Goal: Check status: Check status

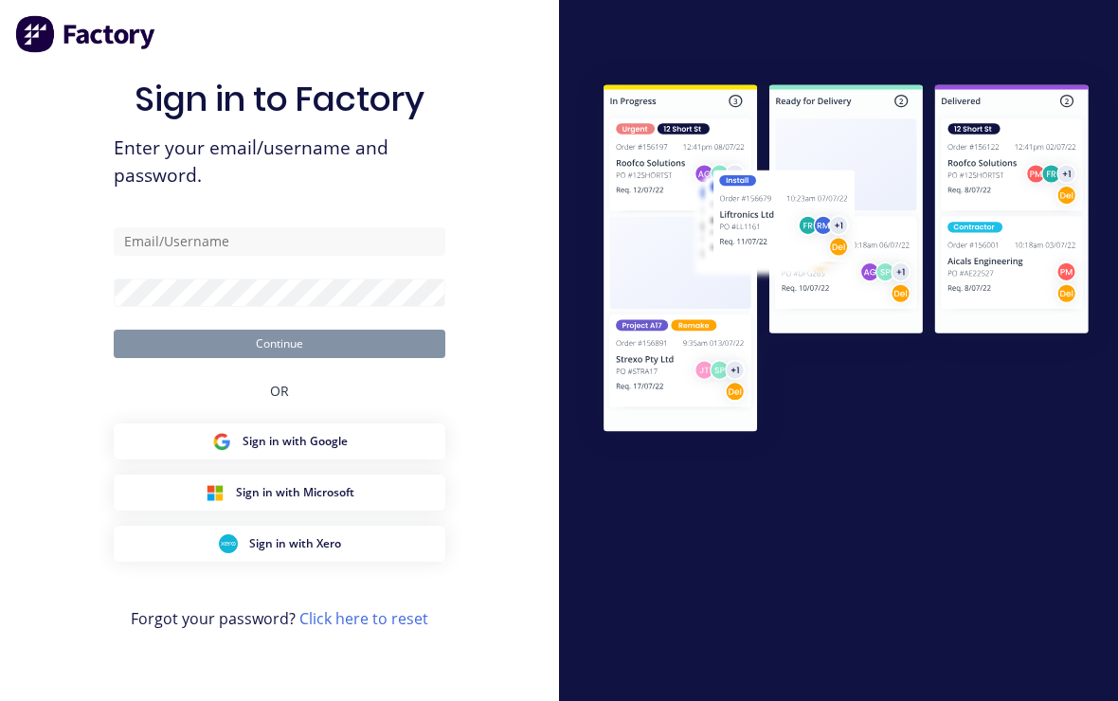
scroll to position [32, 0]
click at [162, 237] on input "text" at bounding box center [280, 241] width 332 height 28
type input "Gustavo@abbin.com.au"
click at [280, 330] on button "Continue" at bounding box center [280, 344] width 332 height 28
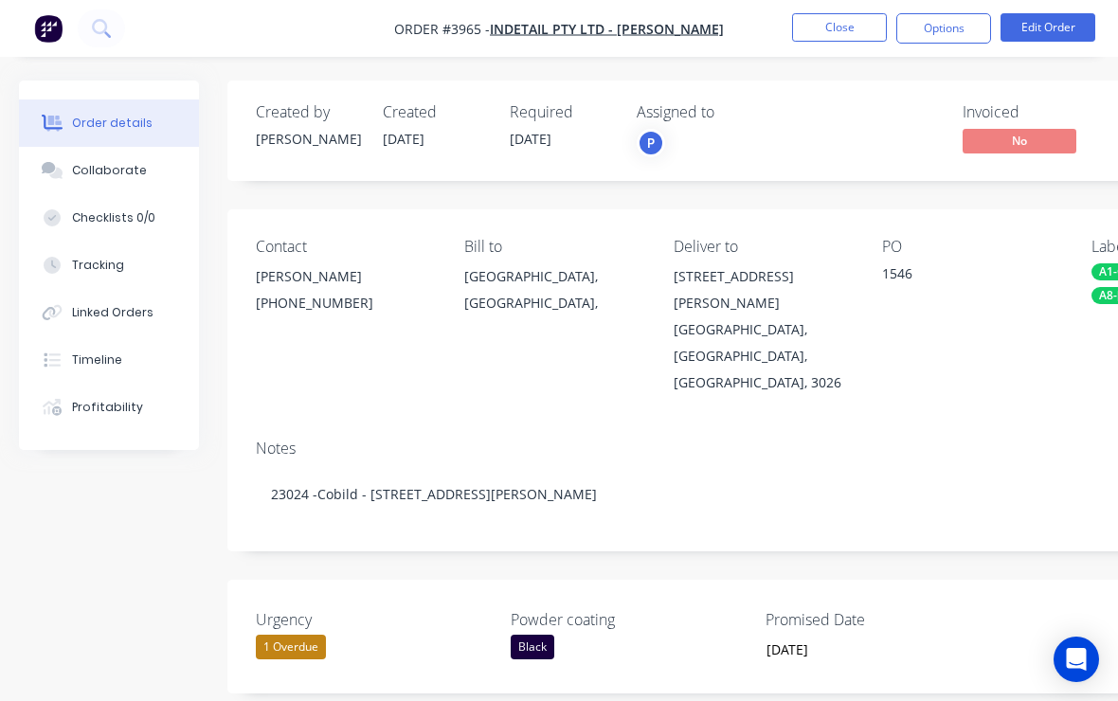
click at [852, 24] on button "Close" at bounding box center [839, 27] width 95 height 28
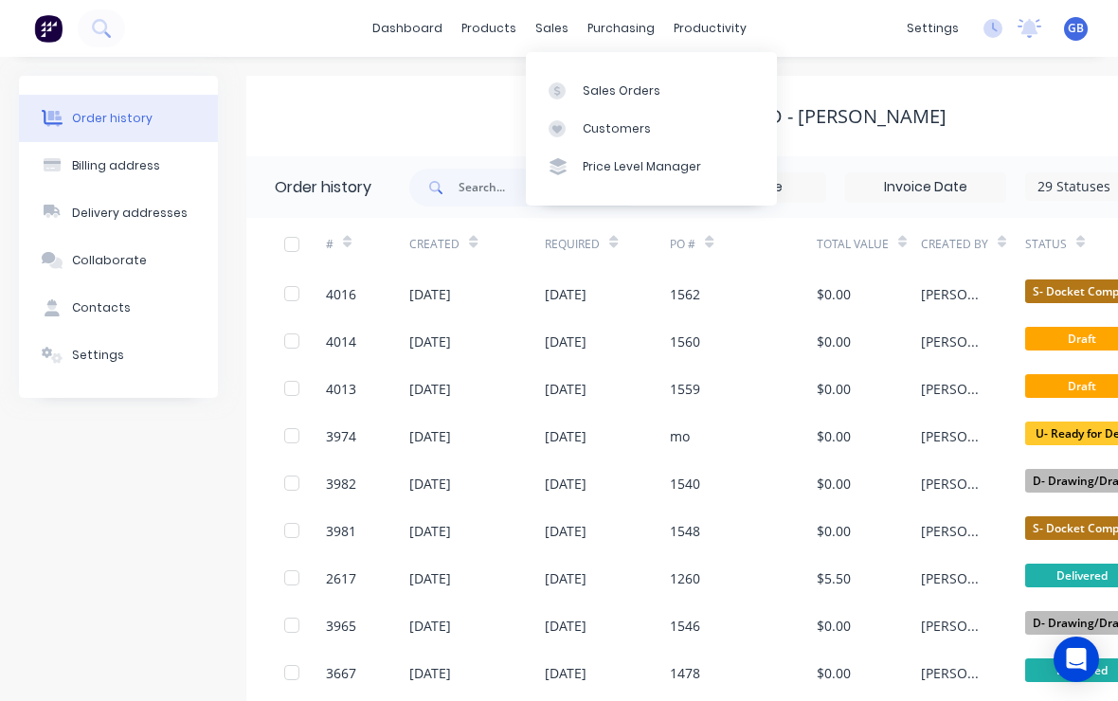
click at [619, 97] on div "Sales Orders" at bounding box center [622, 90] width 78 height 17
